Goal: Find contact information: Obtain details needed to contact an individual or organization

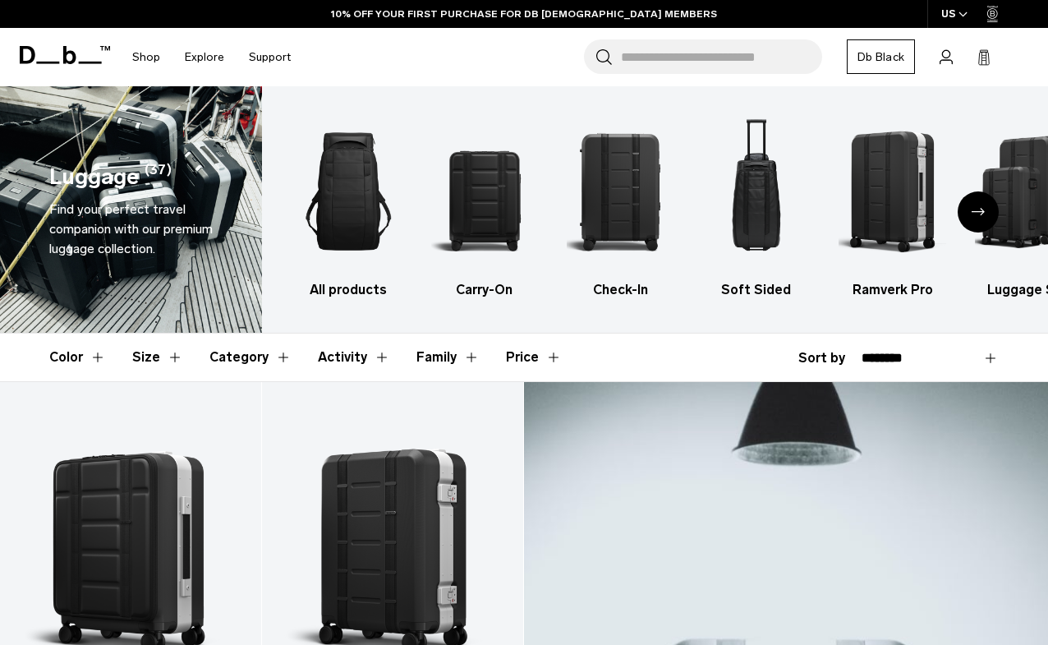
click at [228, 361] on button "Category" at bounding box center [250, 358] width 82 height 48
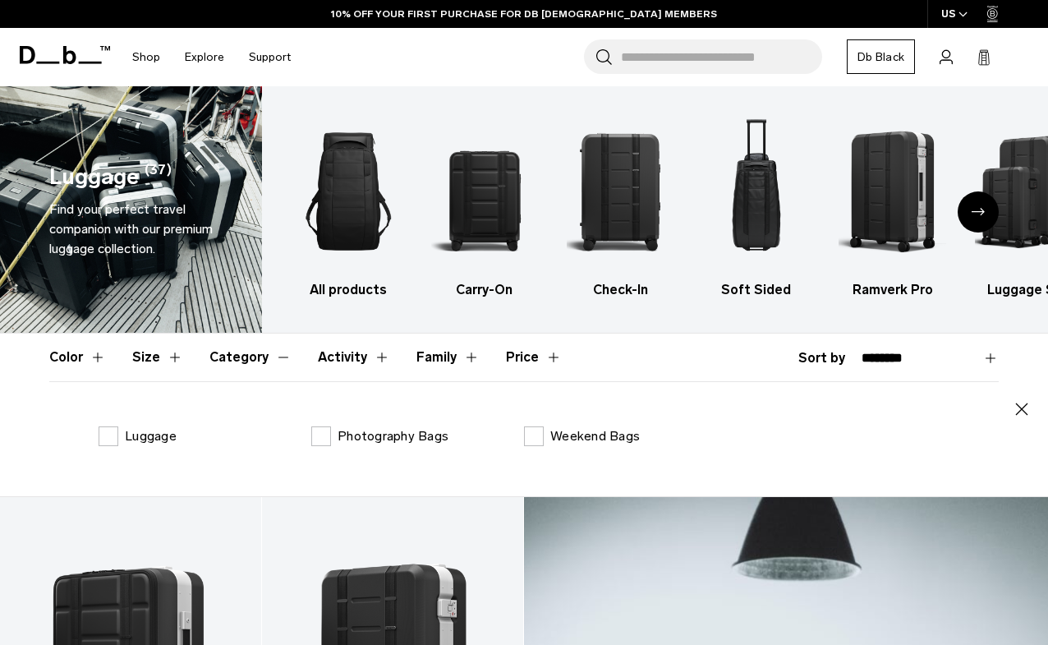
scroll to position [62, 0]
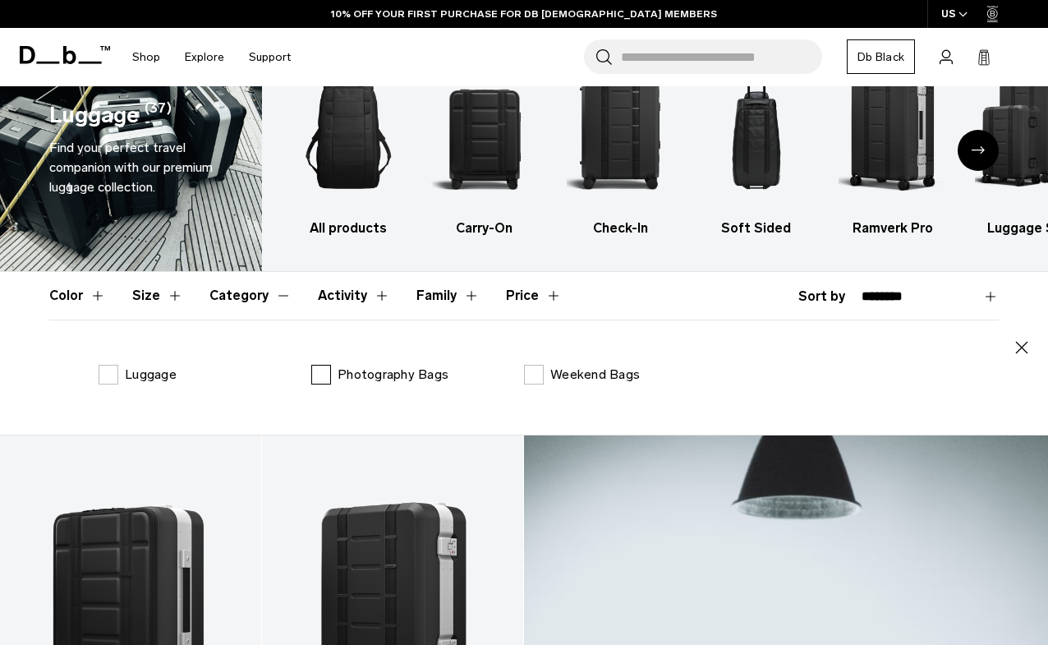
click at [334, 372] on label "Photography Bags" at bounding box center [379, 375] width 137 height 20
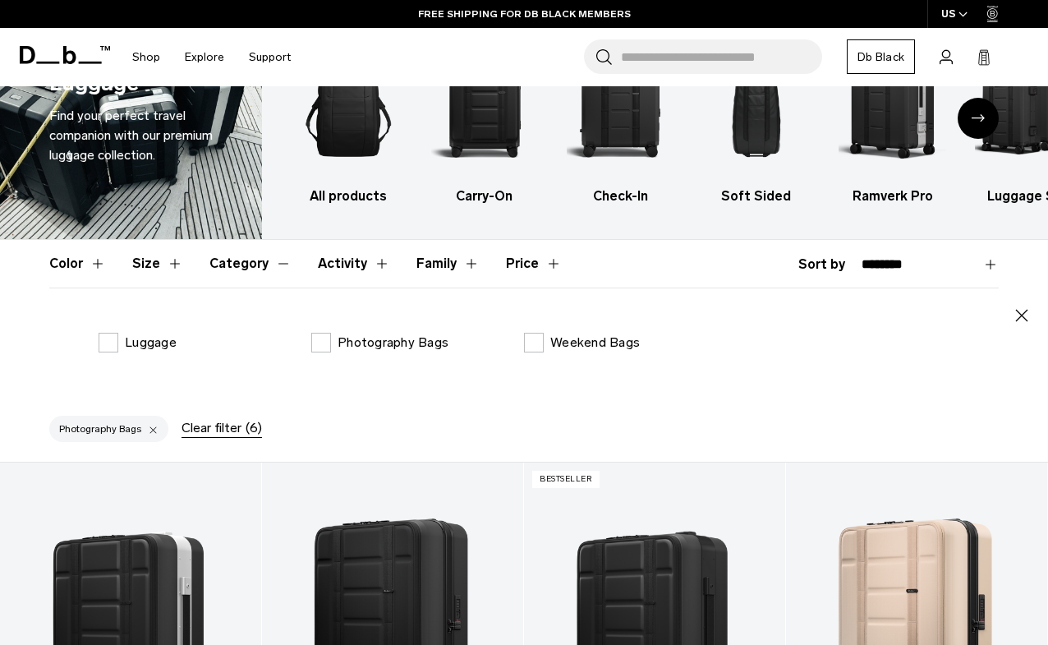
scroll to position [26, 0]
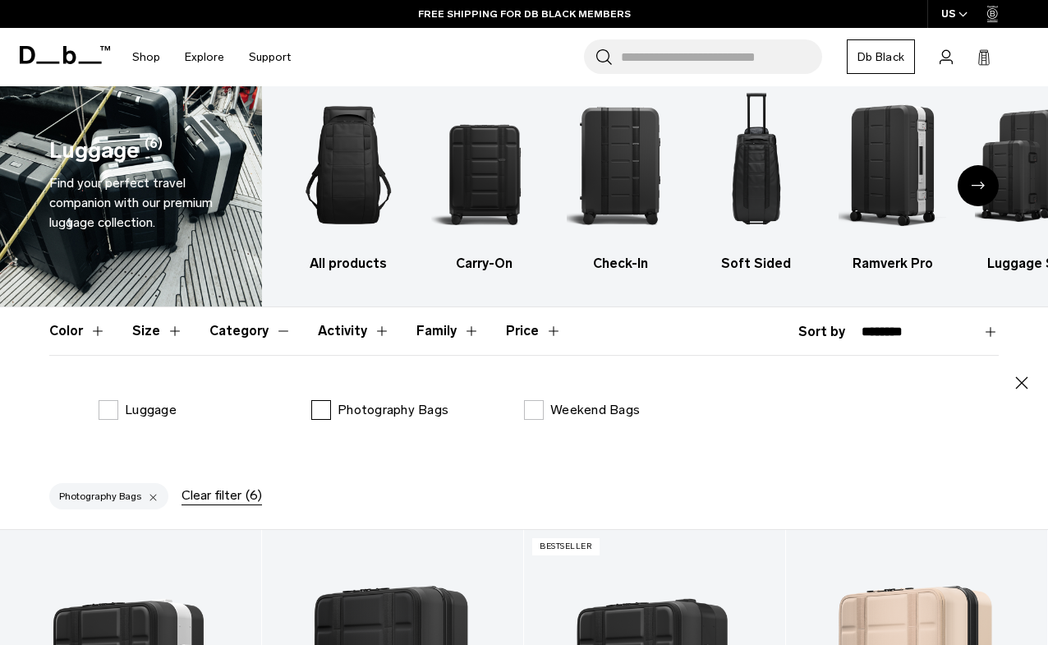
click at [320, 400] on label "Photography Bags" at bounding box center [379, 410] width 137 height 20
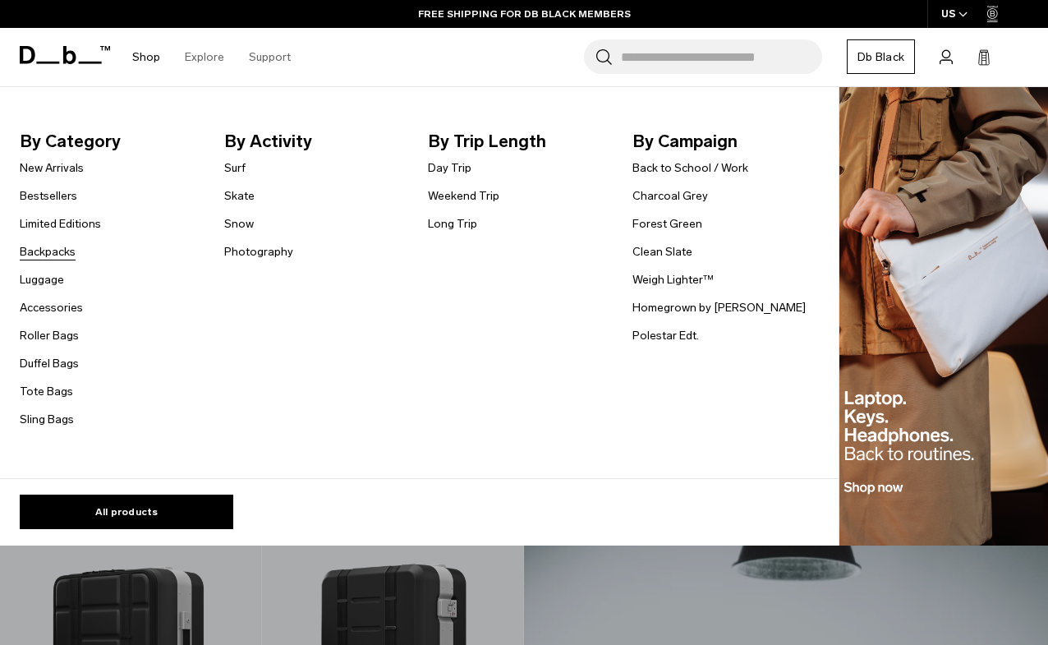
click at [47, 254] on link "Backpacks" at bounding box center [48, 251] width 56 height 17
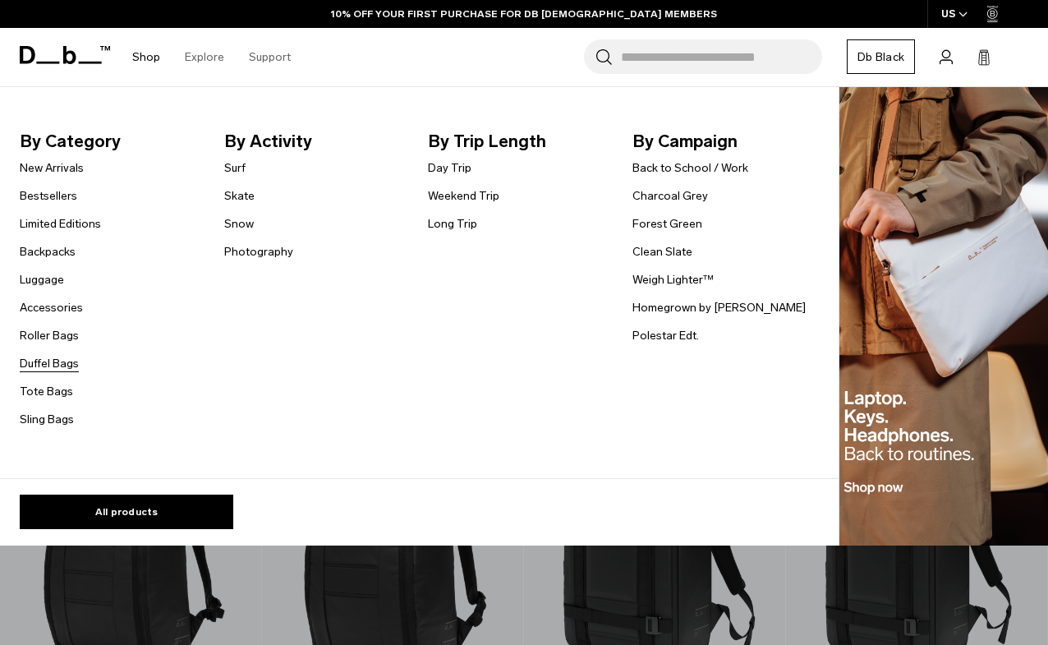
click at [49, 358] on link "Duffel Bags" at bounding box center [49, 363] width 59 height 17
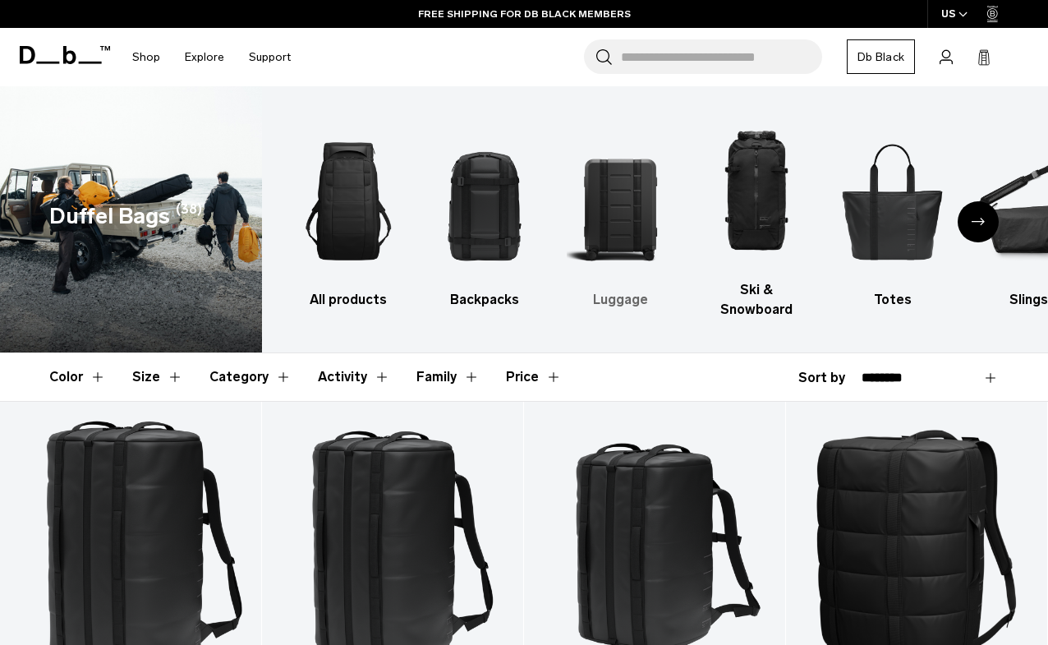
click at [600, 212] on img "3 / 10" at bounding box center [621, 201] width 108 height 161
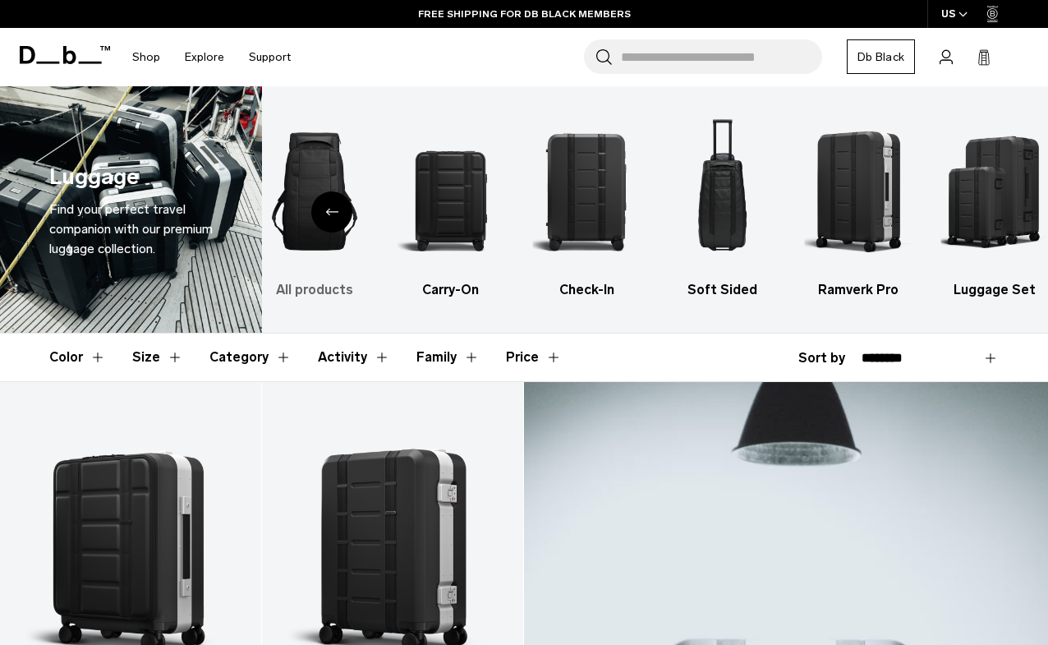
click at [334, 271] on img "1 / 6" at bounding box center [315, 191] width 108 height 161
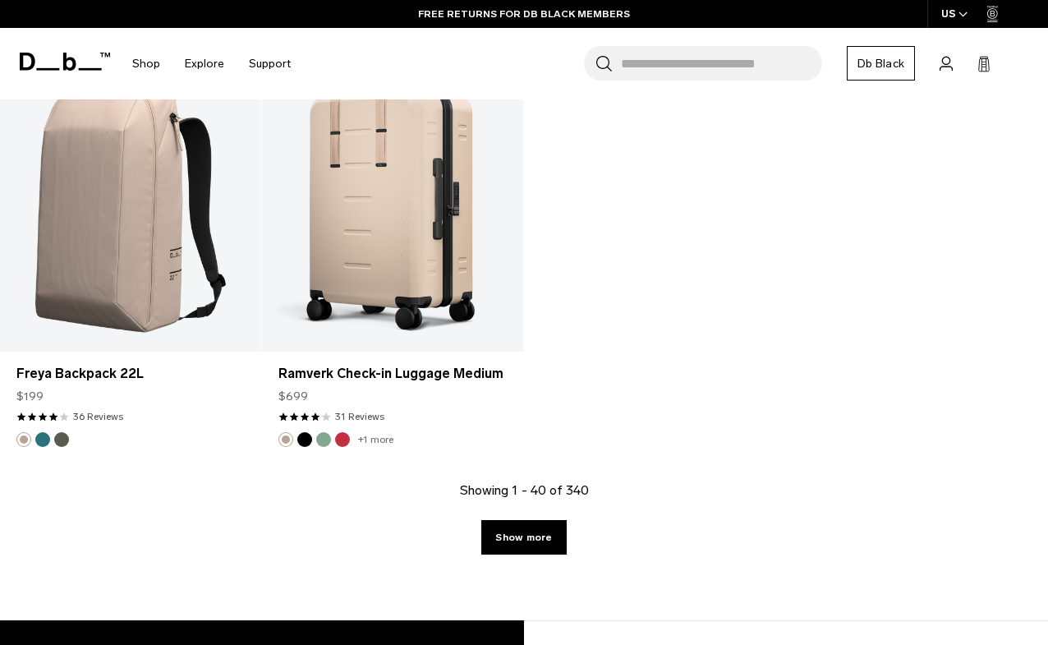
scroll to position [4973, 0]
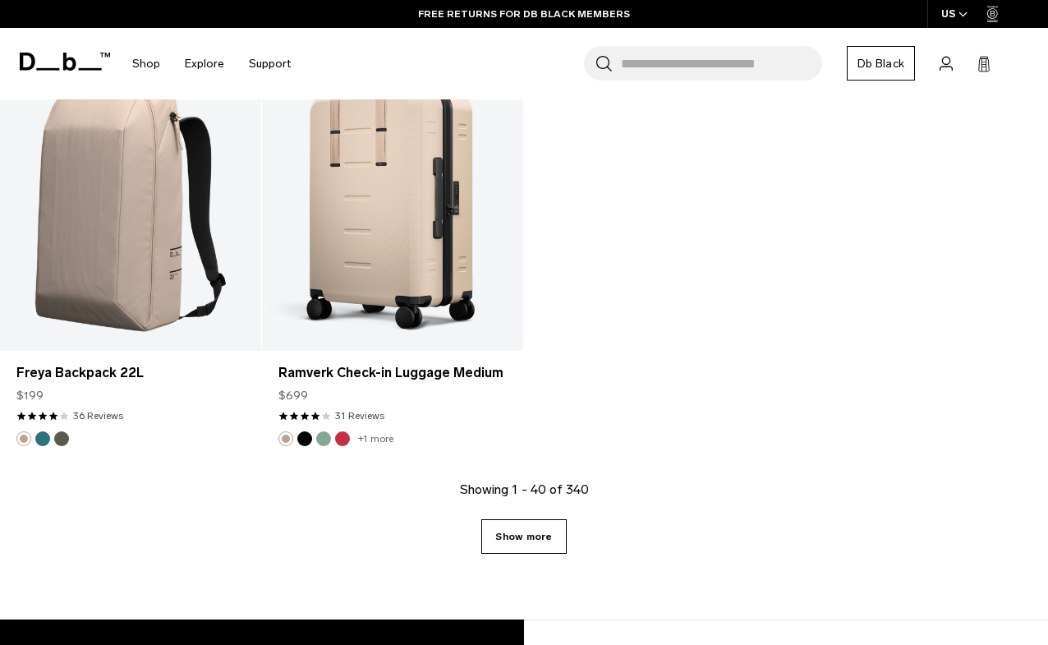
click at [534, 519] on link "Show more" at bounding box center [523, 536] width 85 height 35
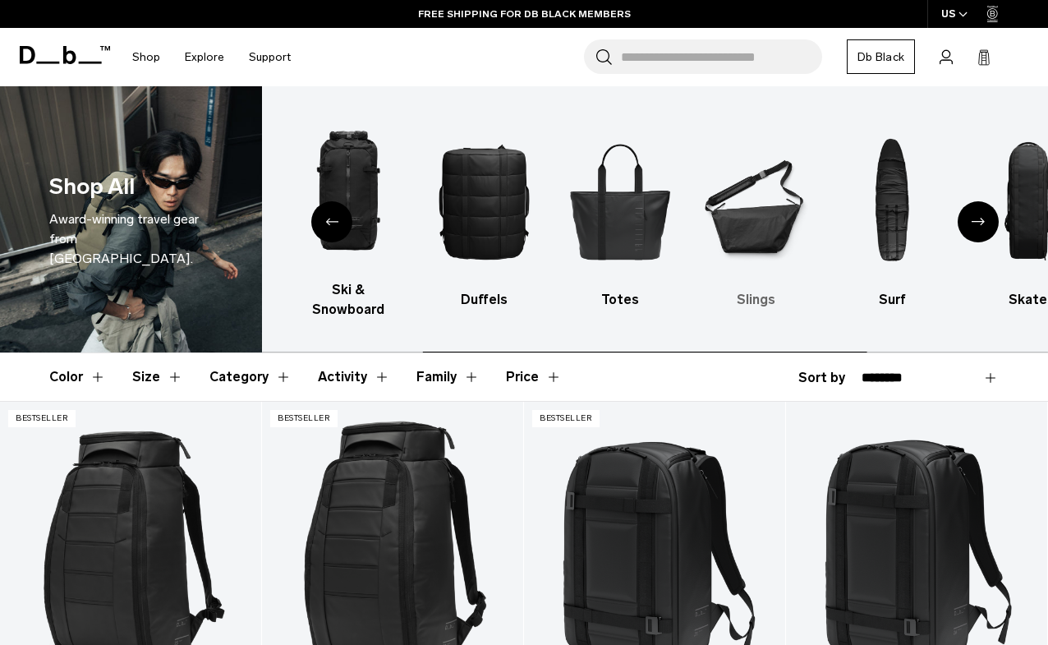
click at [757, 229] on img "6 / 10" at bounding box center [756, 201] width 108 height 161
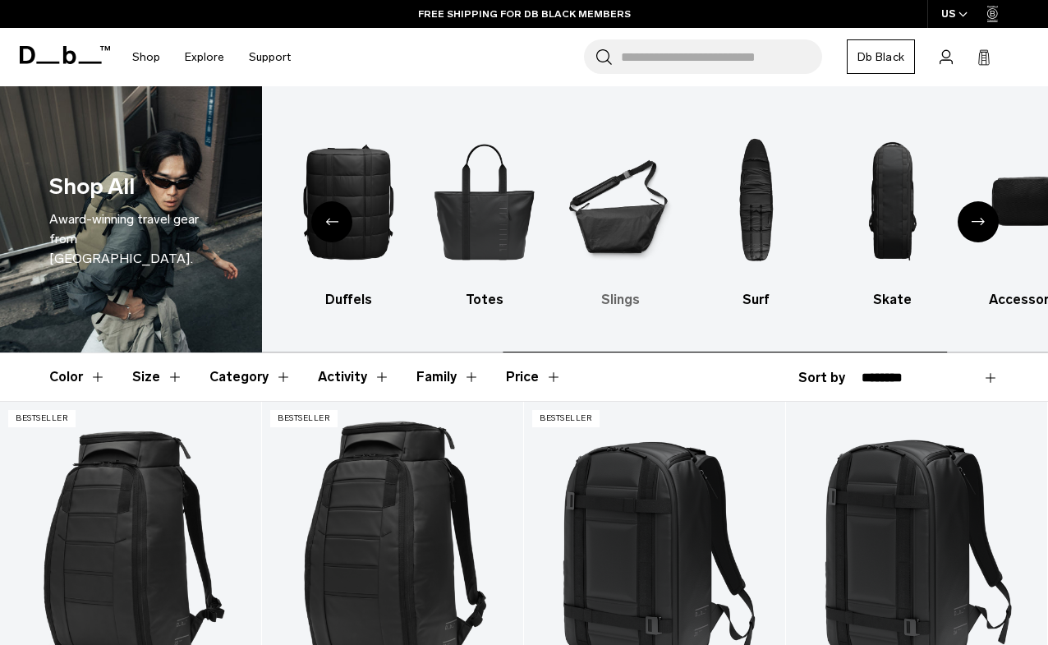
click at [592, 230] on img "6 / 10" at bounding box center [621, 201] width 108 height 161
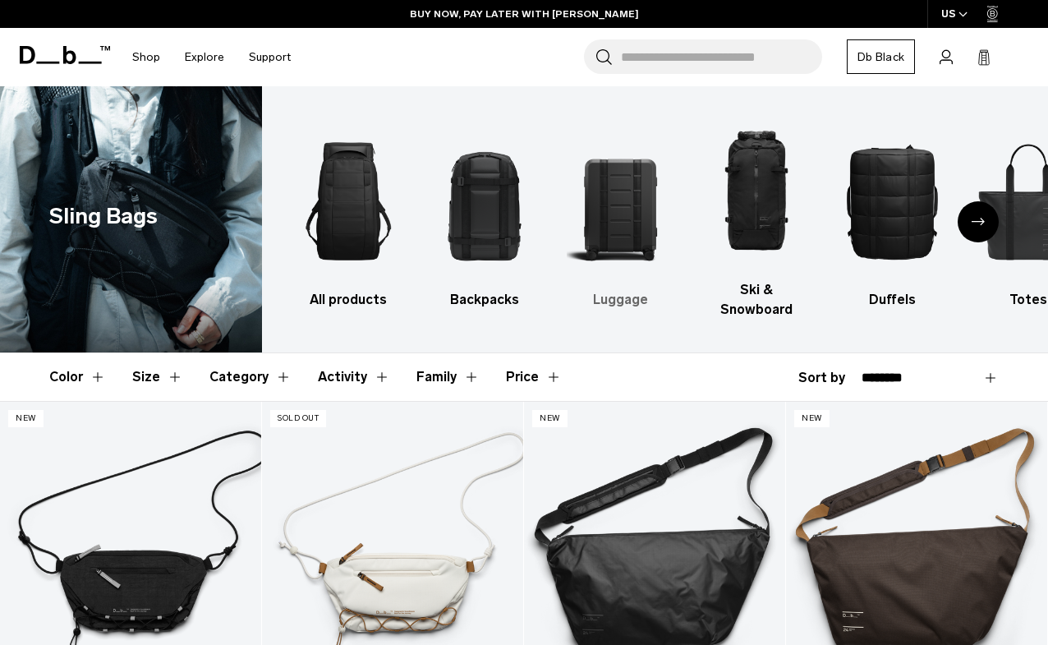
click at [610, 215] on img "3 / 10" at bounding box center [621, 201] width 108 height 161
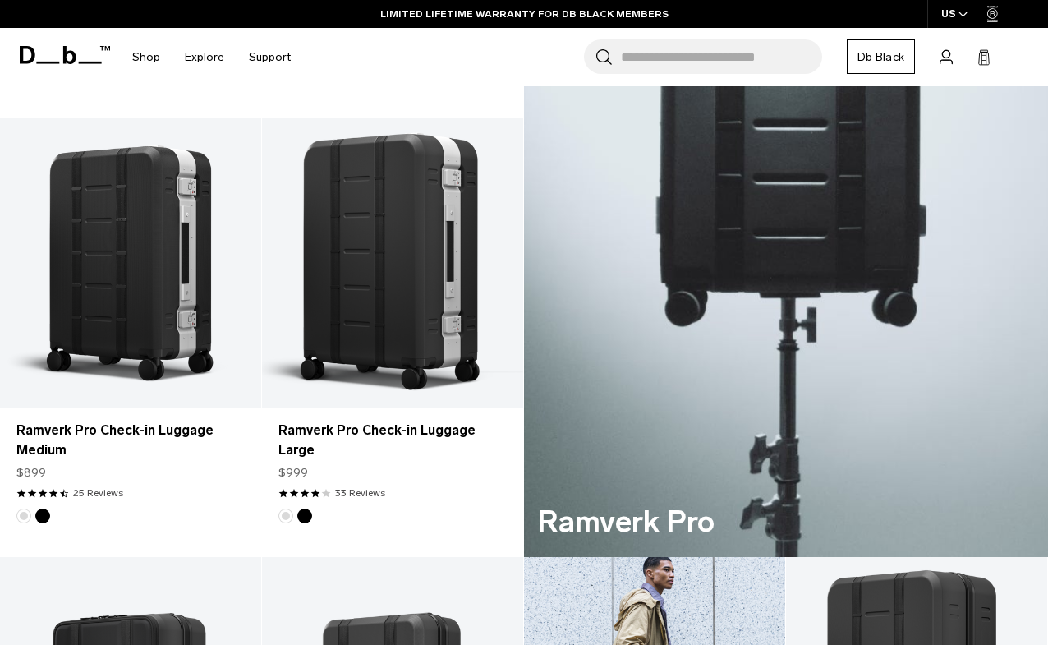
scroll to position [761, 0]
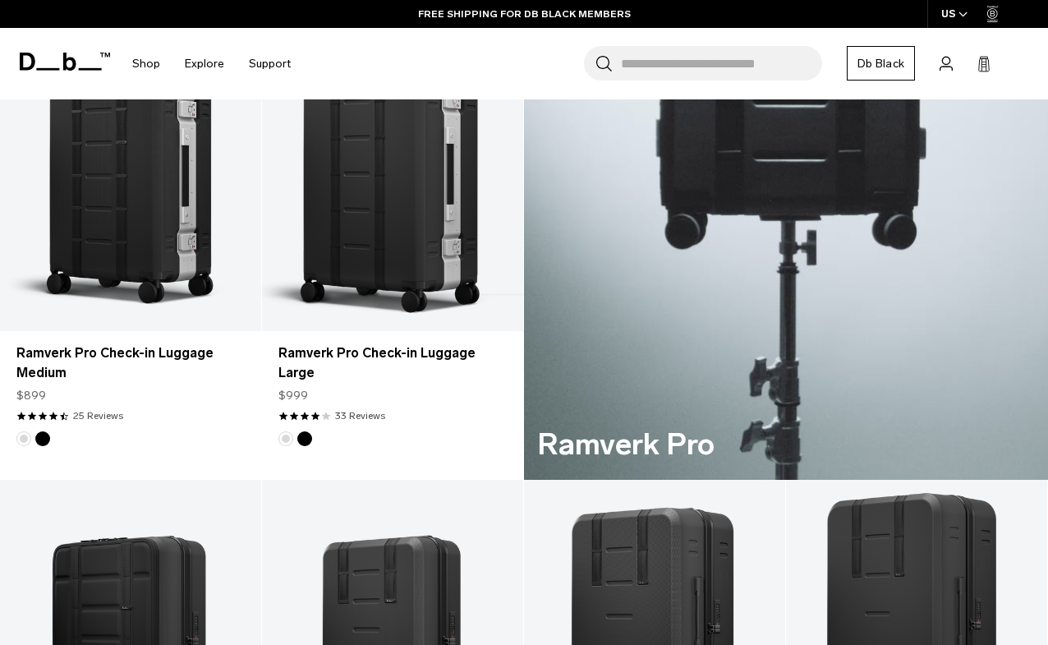
click at [46, 71] on span at bounding box center [65, 62] width 90 height 76
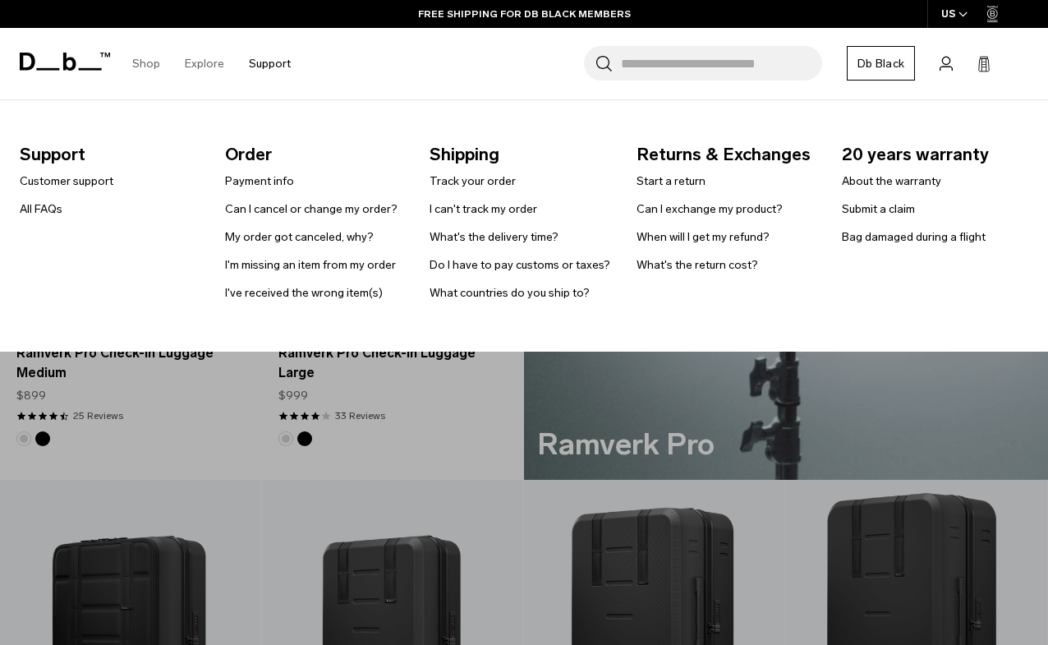
click at [269, 63] on link "Support" at bounding box center [270, 64] width 42 height 58
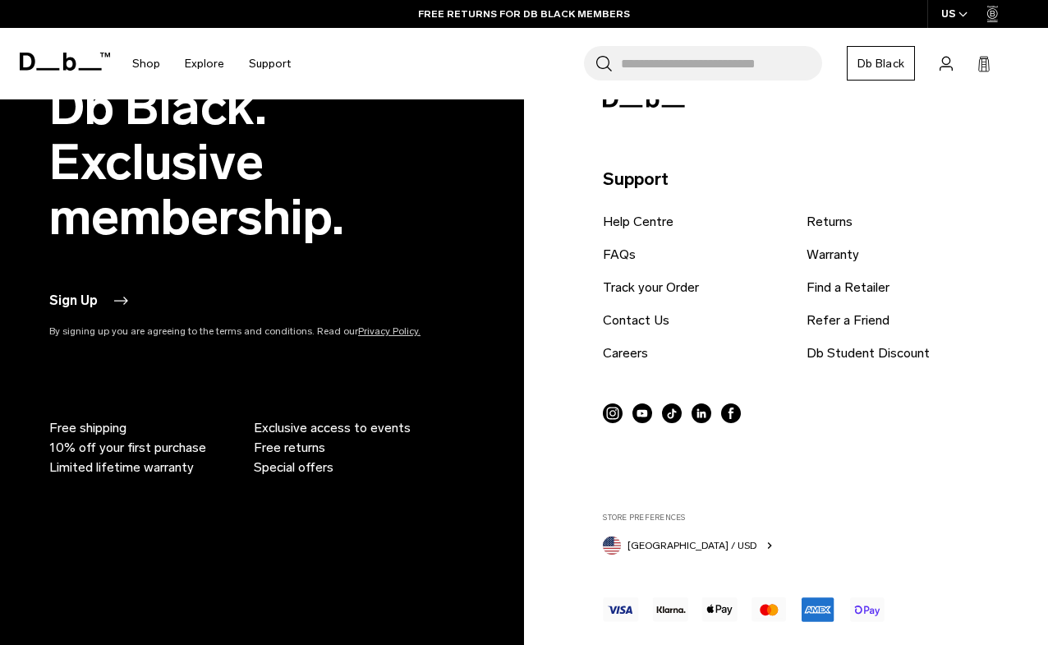
scroll to position [3090, 0]
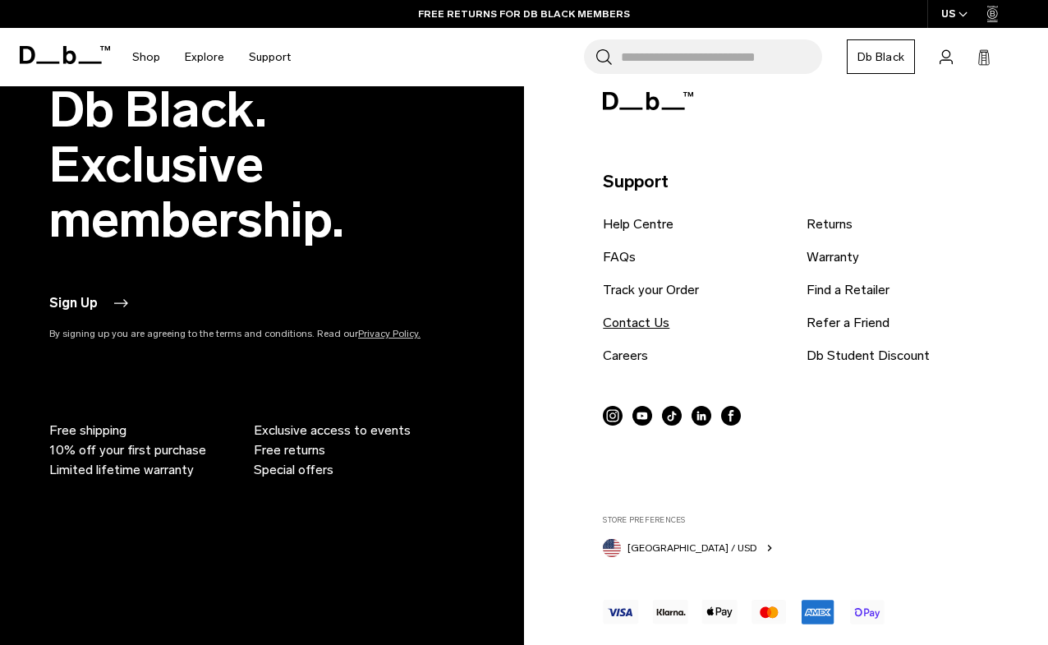
click at [634, 325] on link "Contact Us" at bounding box center [636, 323] width 67 height 20
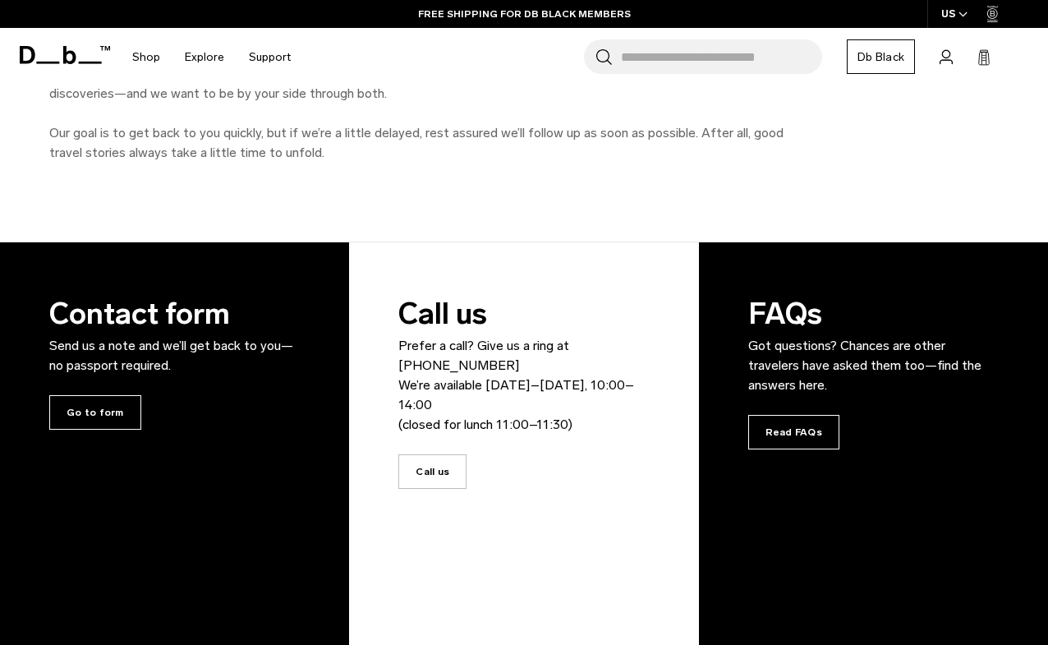
scroll to position [193, 0]
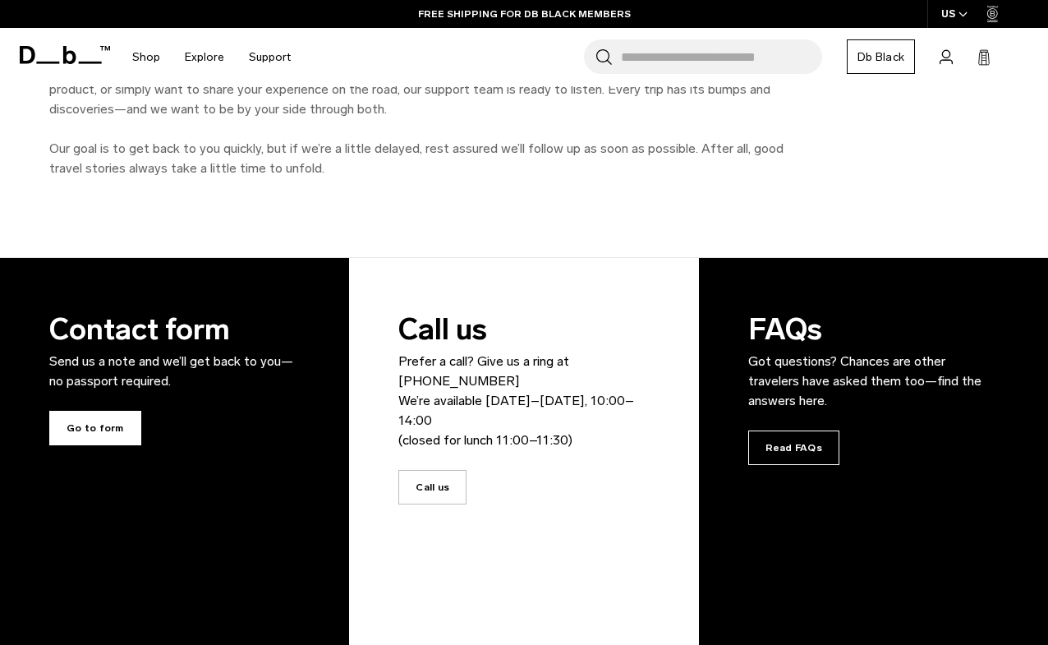
click at [104, 415] on span "Go to form" at bounding box center [95, 428] width 92 height 35
